Goal: Task Accomplishment & Management: Use online tool/utility

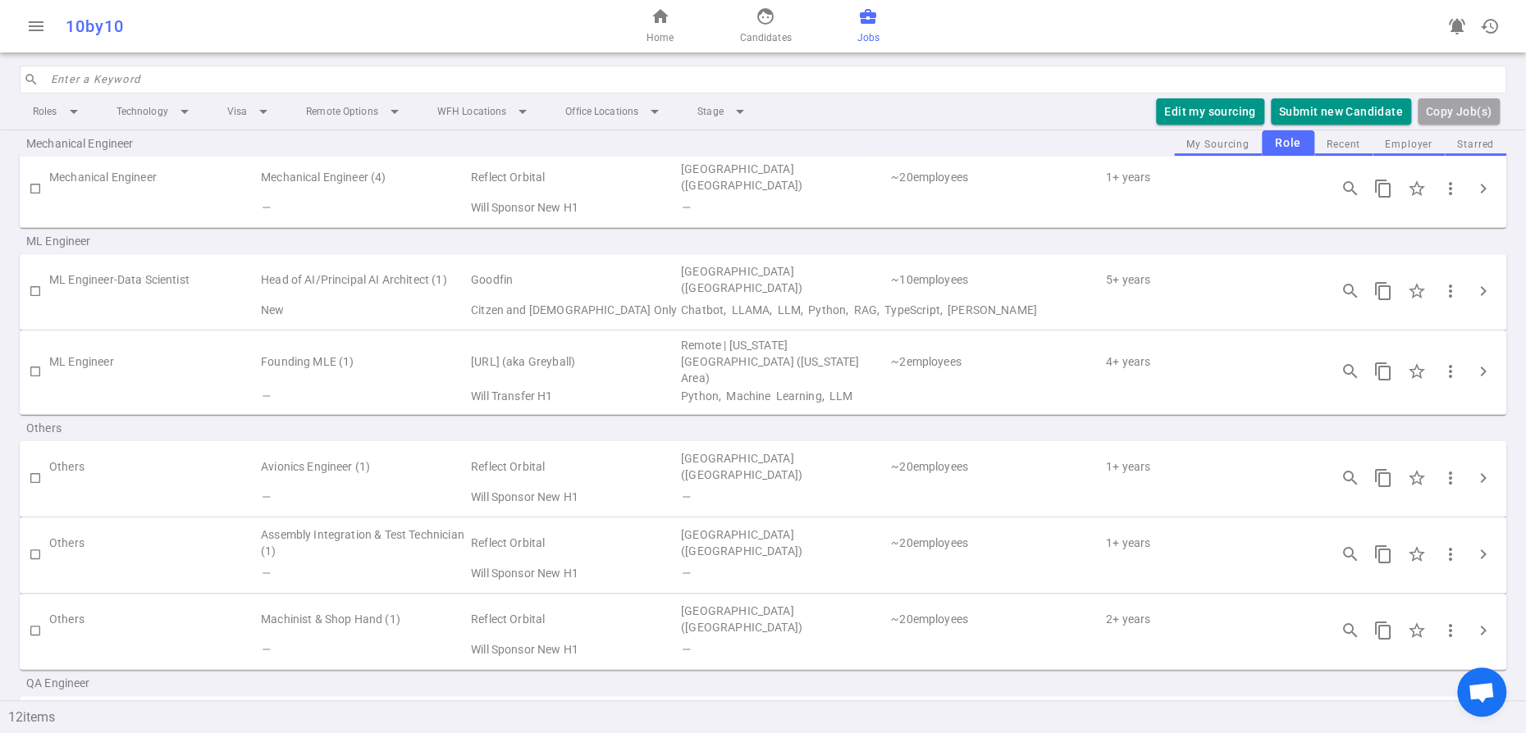
scroll to position [514, 0]
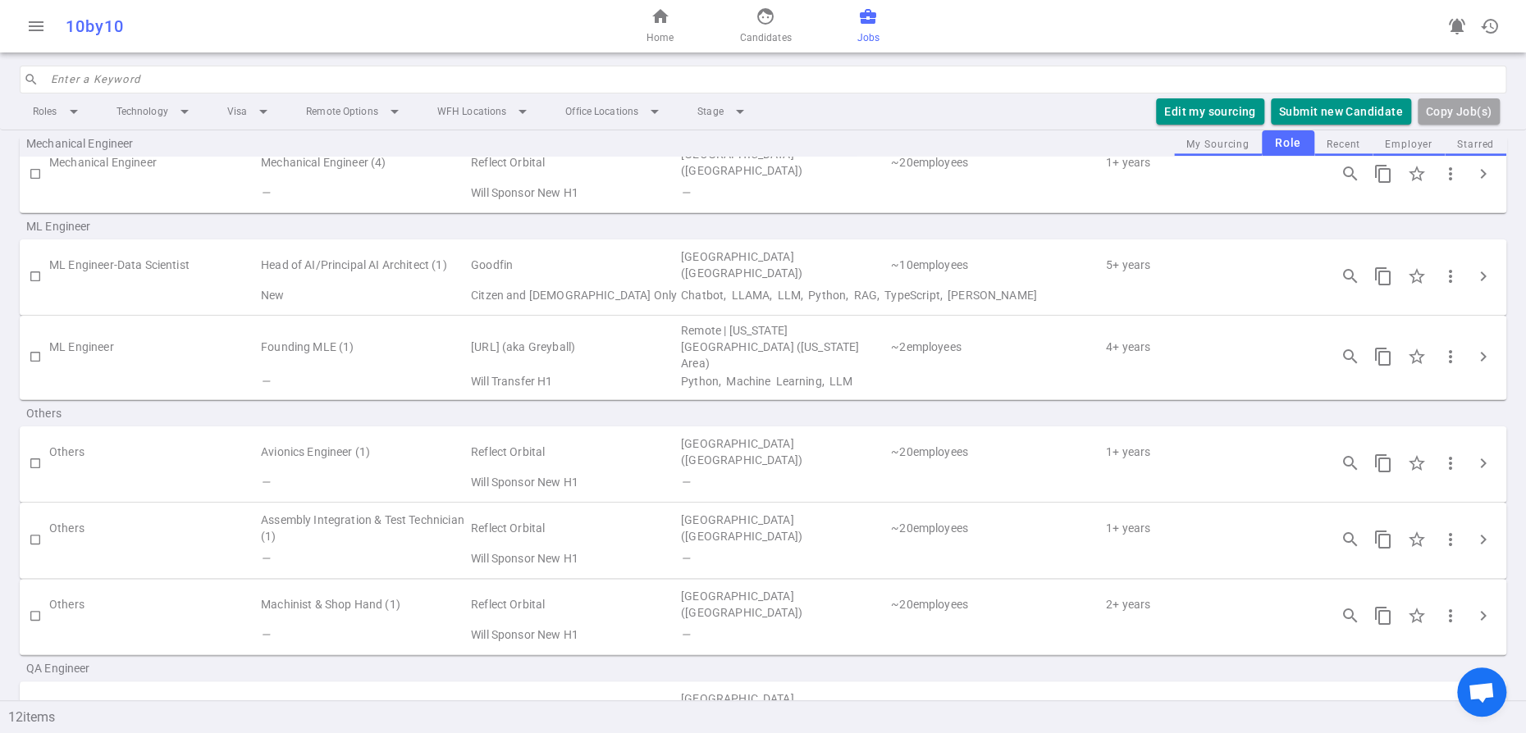
click at [35, 371] on input "checkbox" at bounding box center [35, 357] width 28 height 28
checkbox input "true"
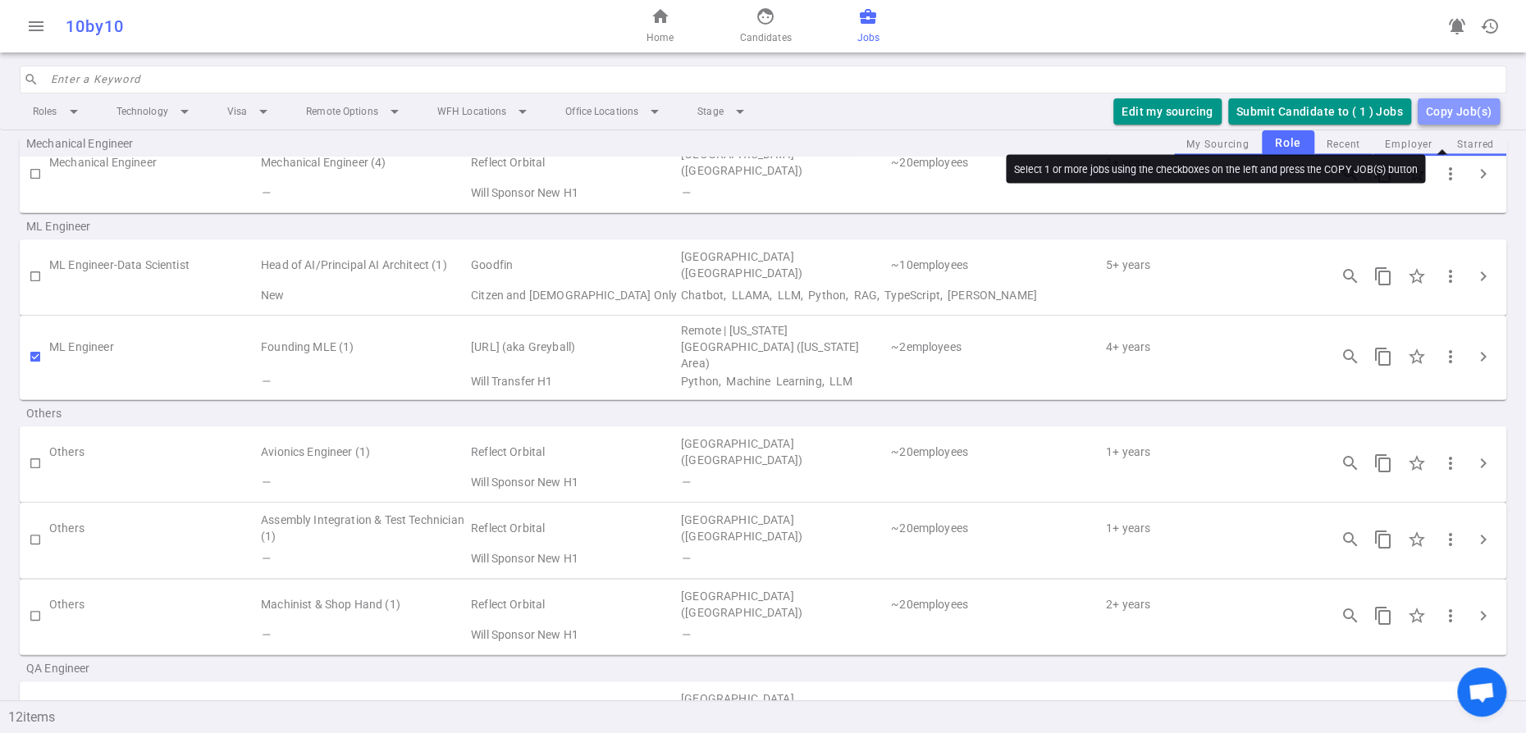
click at [1445, 122] on div "Copy Job(s)" at bounding box center [1459, 112] width 66 height 21
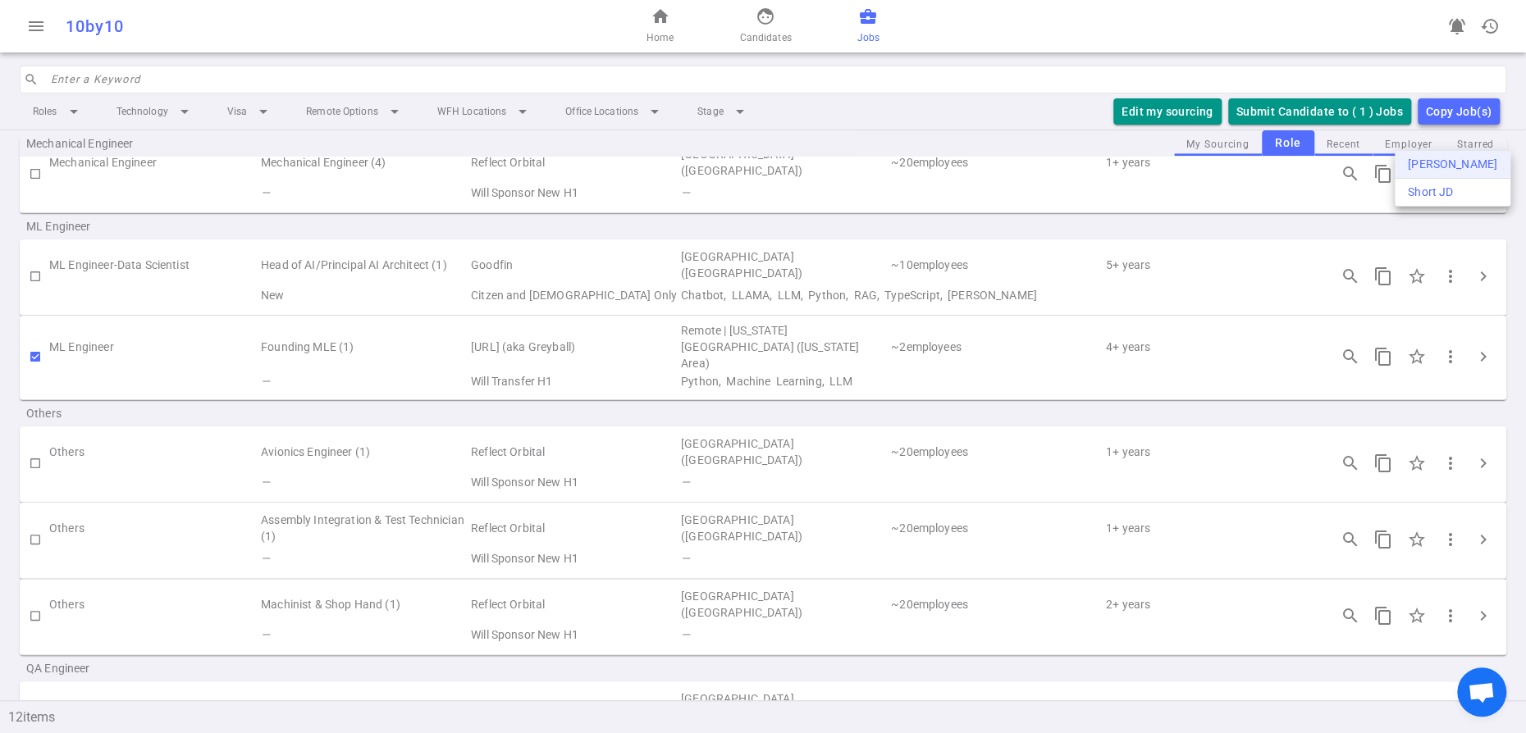
click at [1437, 173] on div "[PERSON_NAME]" at bounding box center [1452, 164] width 89 height 17
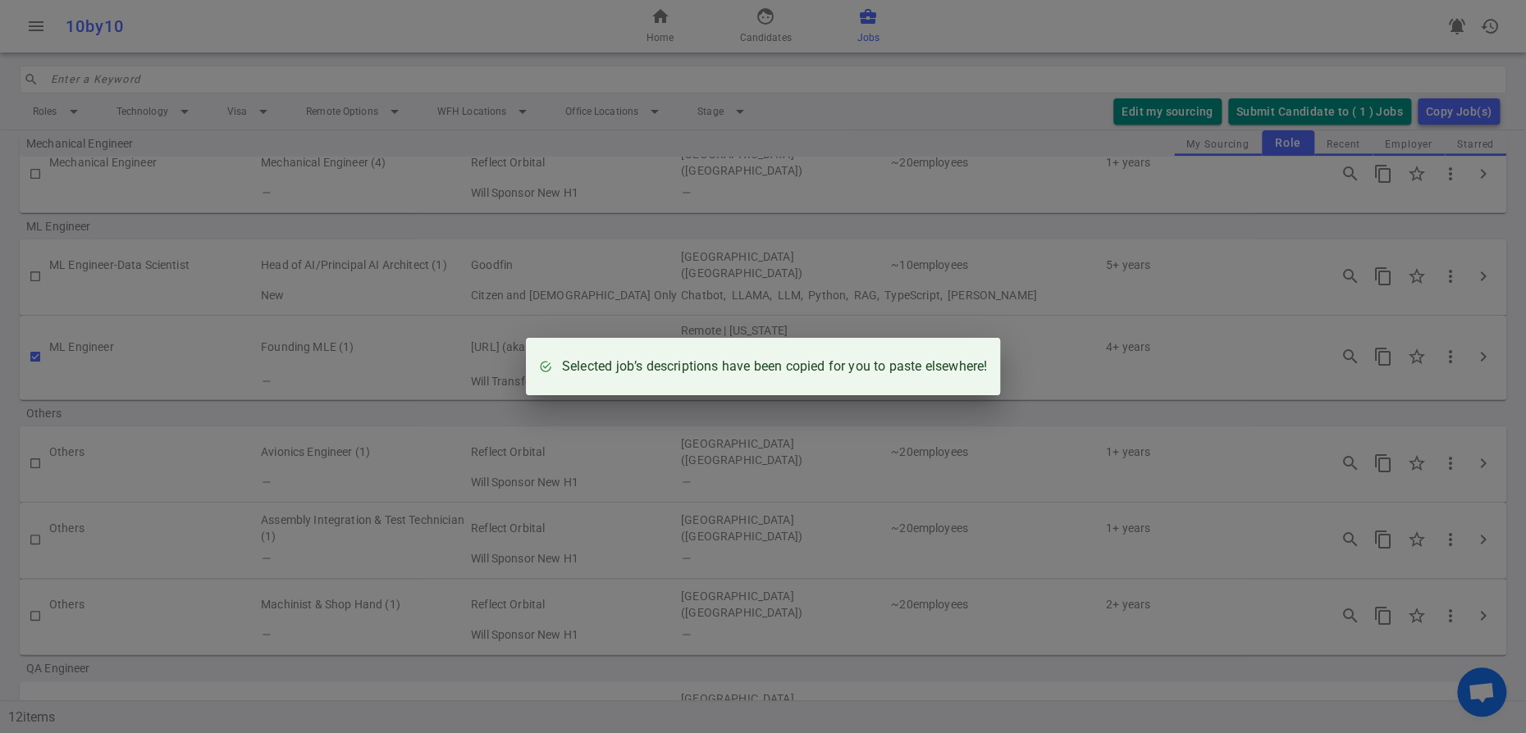
click at [1066, 37] on div "Selected job’s descriptions have been copied for you to paste elsewhere!" at bounding box center [763, 366] width 1526 height 733
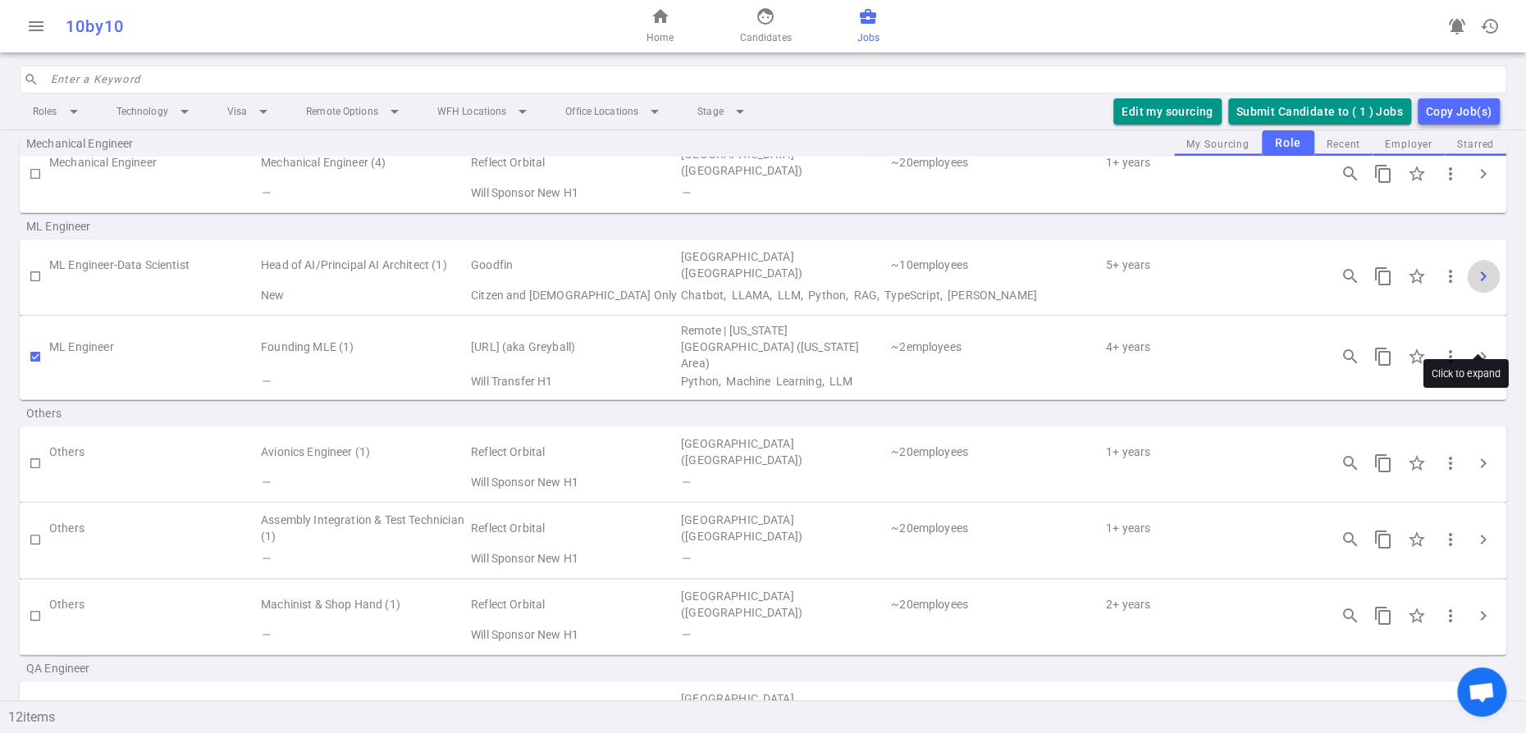
click at [1477, 286] on span "chevron_right" at bounding box center [1483, 277] width 20 height 20
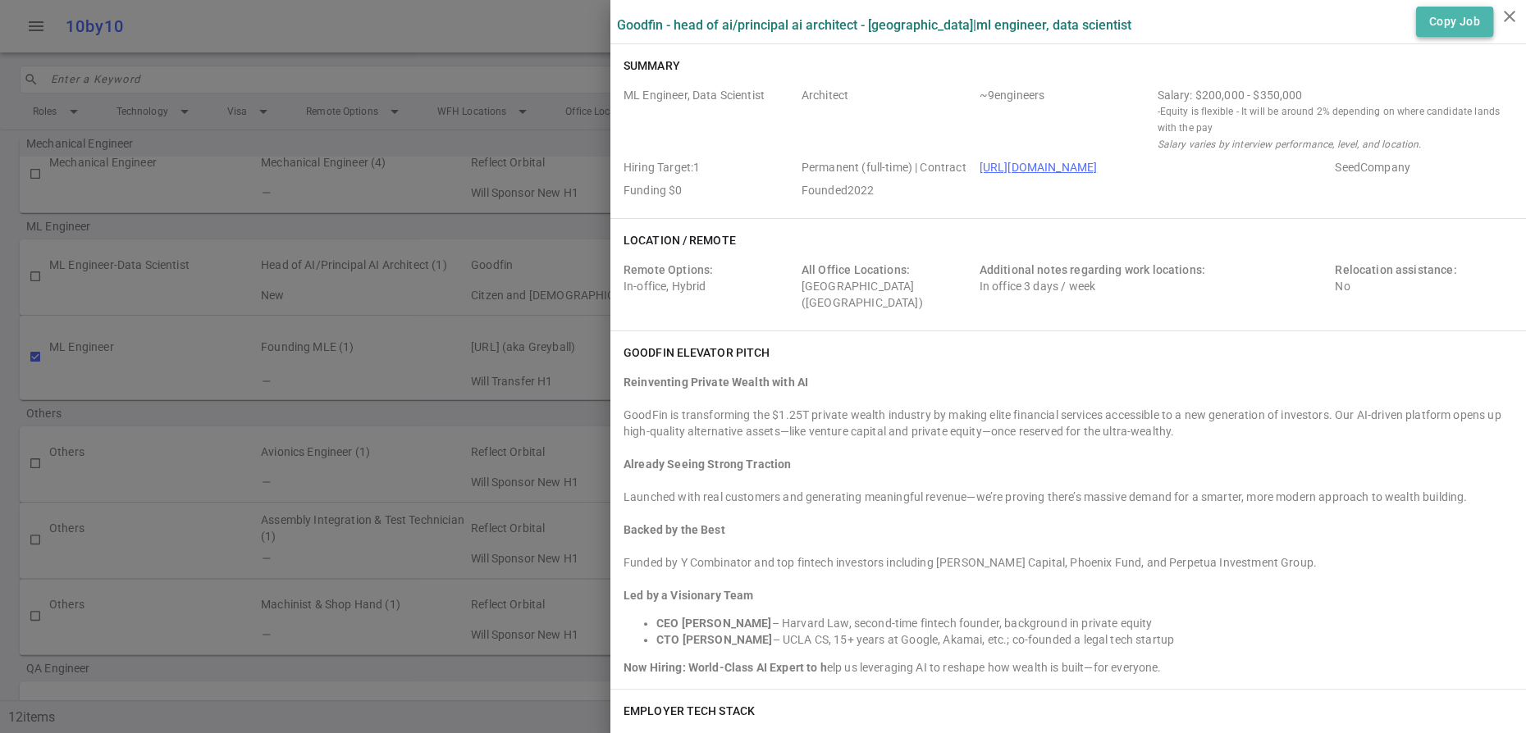
click at [1434, 30] on button "Copy Job" at bounding box center [1454, 22] width 77 height 30
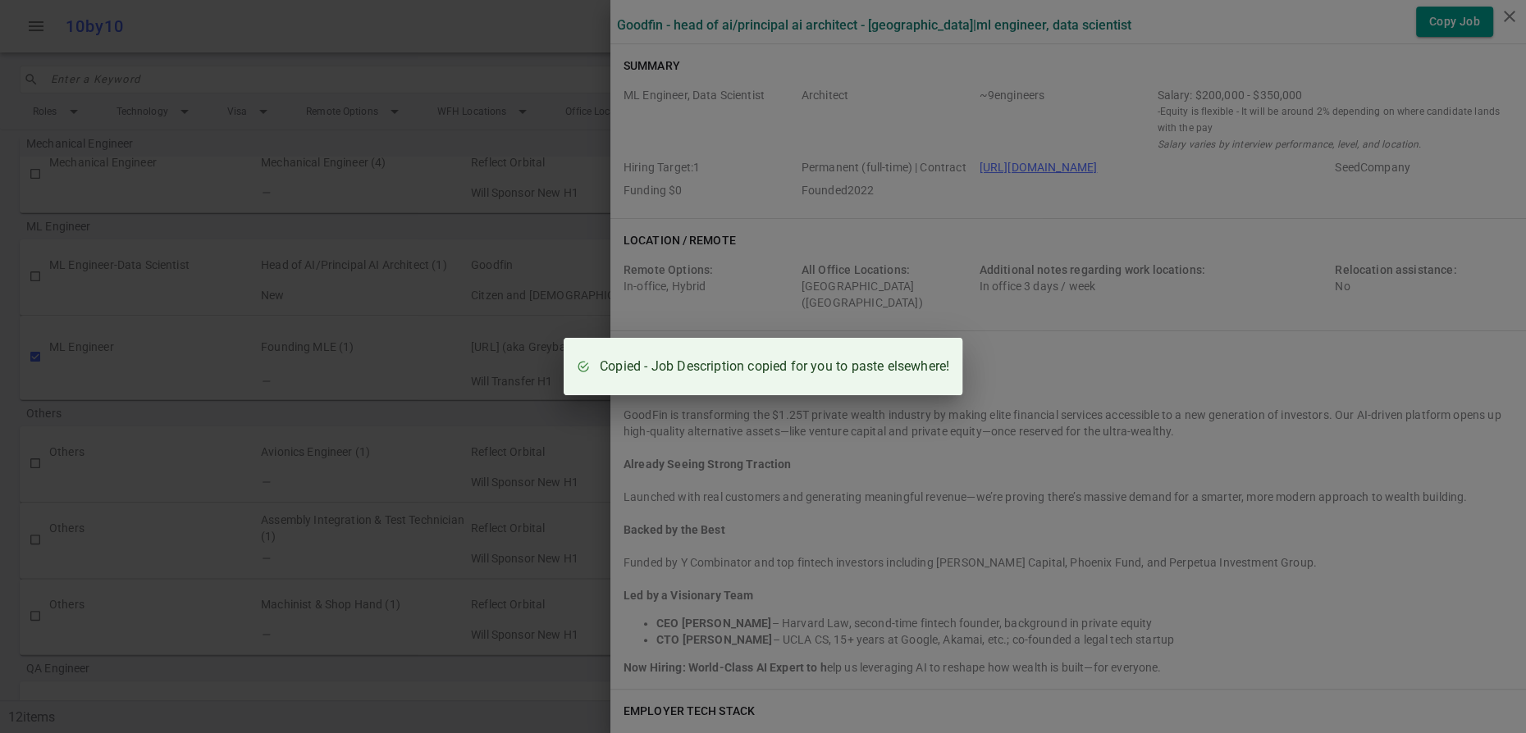
click at [928, 162] on div "Copied - Job Description copied for you to paste elsewhere!" at bounding box center [763, 366] width 1526 height 733
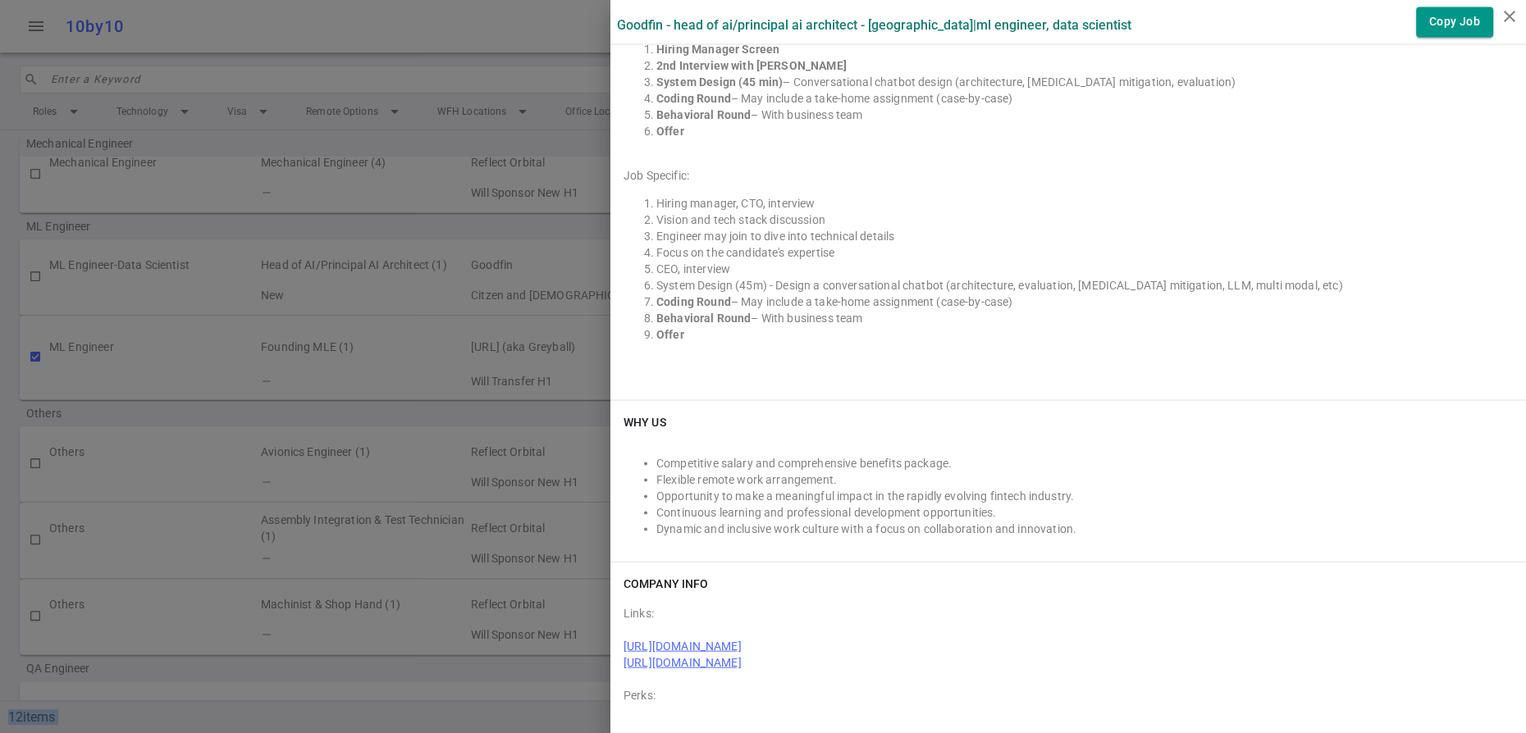
scroll to position [2732, 0]
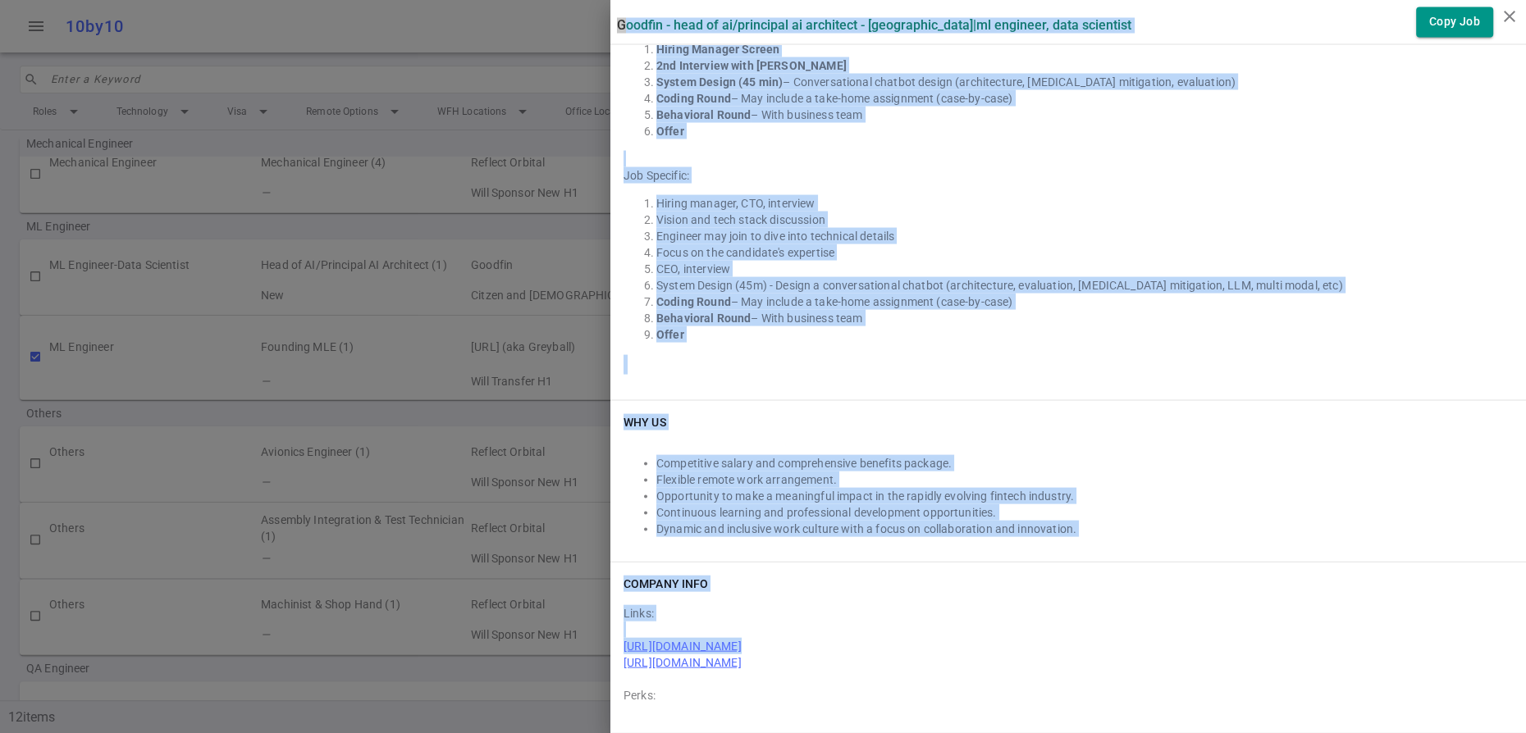
drag, startPoint x: 622, startPoint y: 31, endPoint x: 994, endPoint y: 659, distance: 729.7
copy div "Loremip - Dolo si AM/Consectet AD Elitseddo - Eiu Temporinc | UT Laboreet, Dolo…"
click at [1259, 400] on div "WHY US Competitive salary and comprehensive benefits package. Flexible remote w…" at bounding box center [1067, 480] width 915 height 161
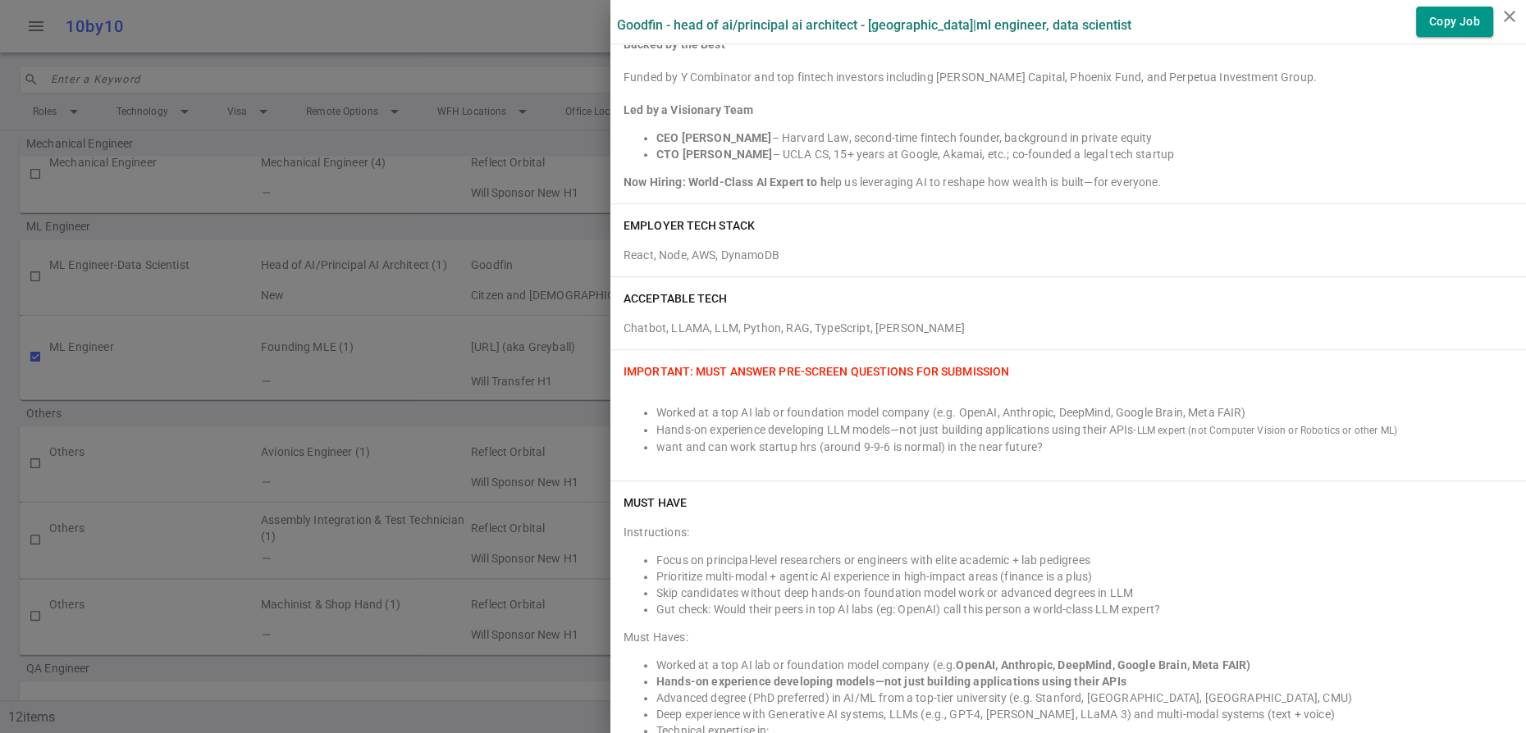
scroll to position [0, 0]
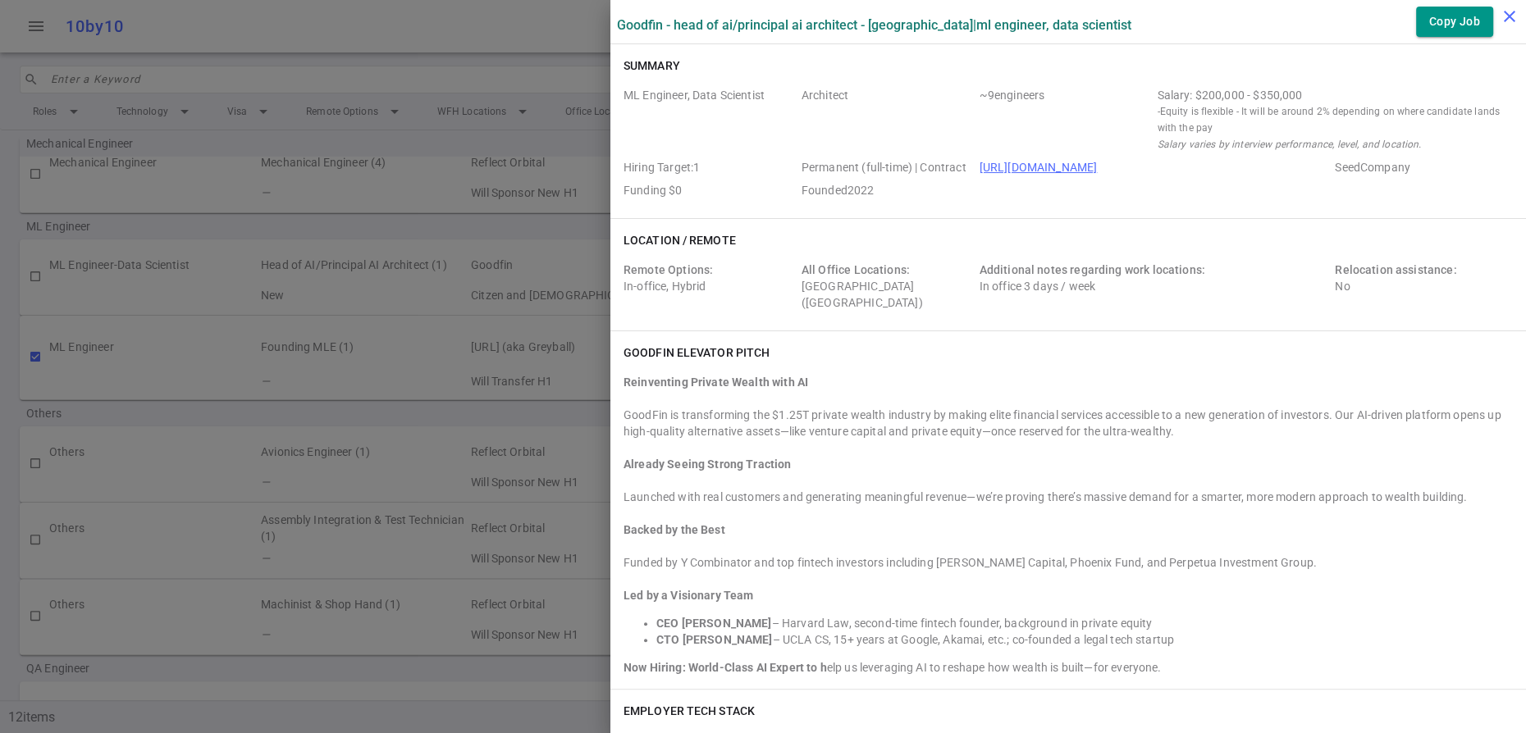
click at [1514, 21] on icon "close" at bounding box center [1509, 17] width 20 height 20
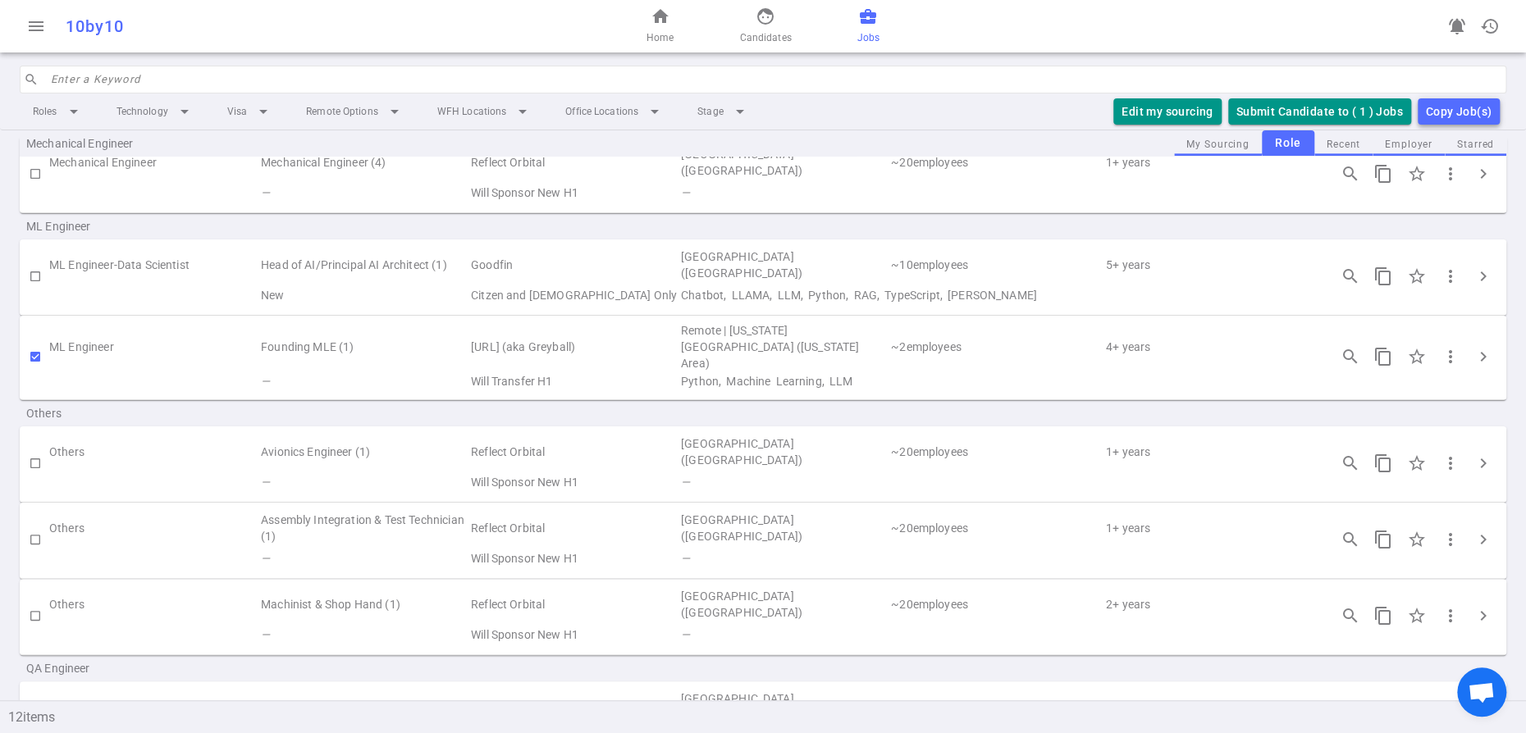
click at [497, 34] on div "10by10" at bounding box center [284, 26] width 436 height 20
click at [992, 37] on div "home Home face Candidates business_center Jobs" at bounding box center [762, 26] width 495 height 52
click at [491, 12] on div "menu 10by10 home Home face Candidates business_center Jobs notifications_active…" at bounding box center [763, 26] width 1526 height 52
click at [509, 10] on div "menu 10by10 home Home face Candidates business_center Jobs notifications_active…" at bounding box center [763, 26] width 1526 height 52
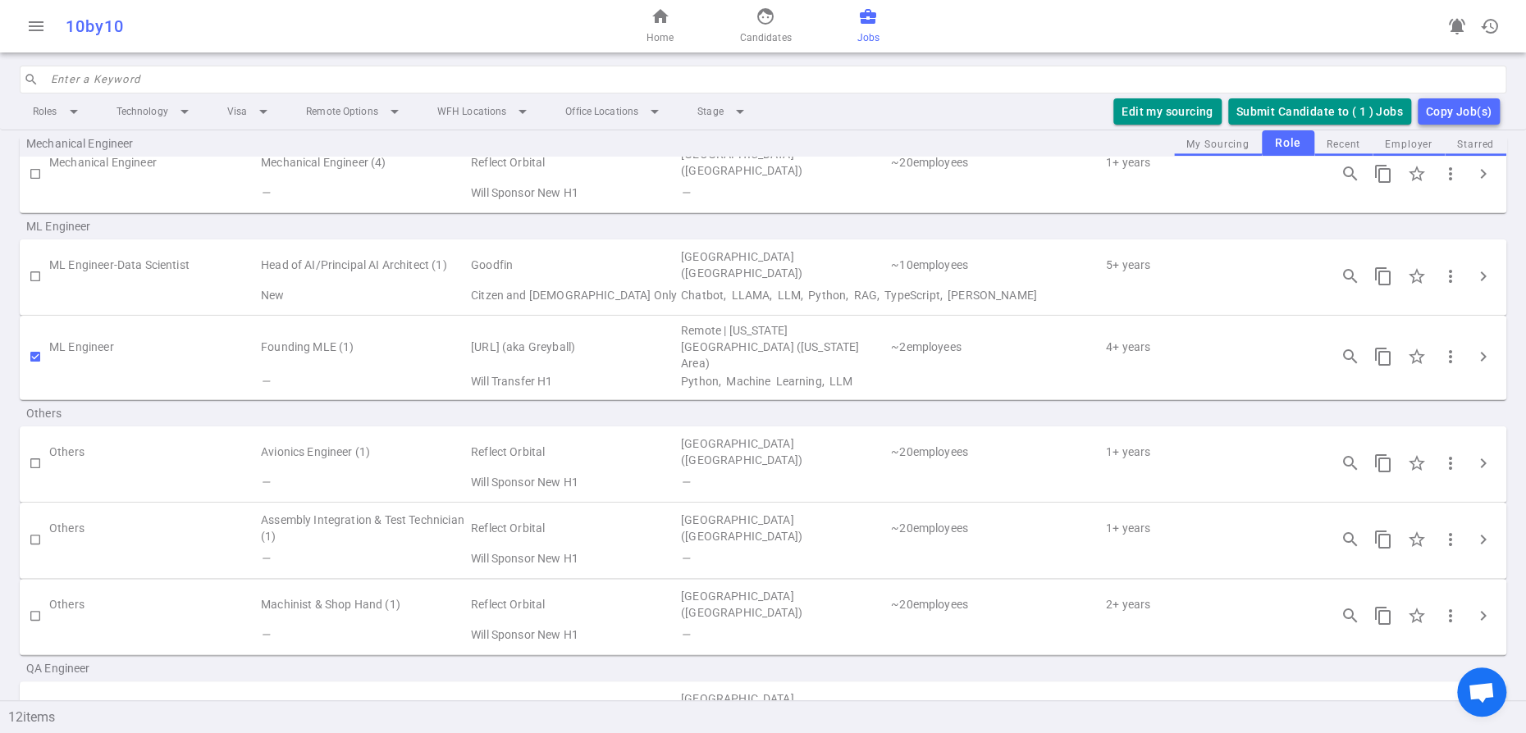
click at [509, 10] on div "menu 10by10 home Home face Candidates business_center Jobs notifications_active…" at bounding box center [763, 26] width 1526 height 52
click at [454, 30] on div "10by10" at bounding box center [284, 26] width 436 height 20
click at [1008, 39] on div "home Home face Candidates business_center Jobs" at bounding box center [762, 26] width 495 height 52
